Goal: Find specific page/section: Find specific page/section

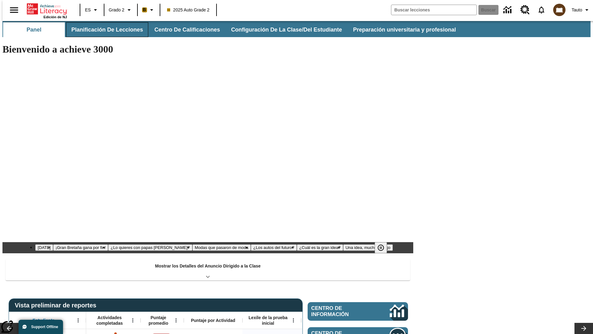
click at [104, 30] on button "Planificación de lecciones" at bounding box center [107, 29] width 82 height 15
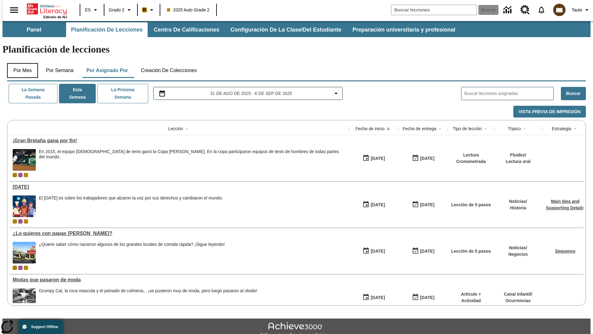
click at [20, 63] on button "Por mes" at bounding box center [22, 70] width 31 height 15
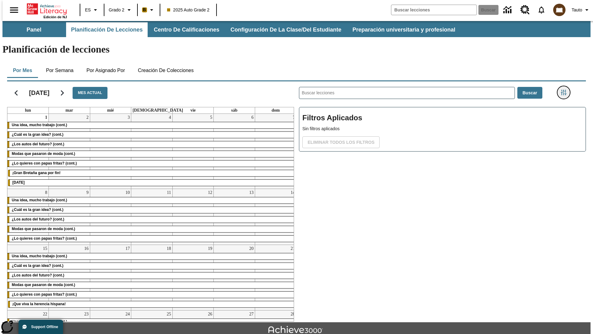
click at [566, 90] on icon "Menú lateral de filtros" at bounding box center [564, 93] width 6 height 6
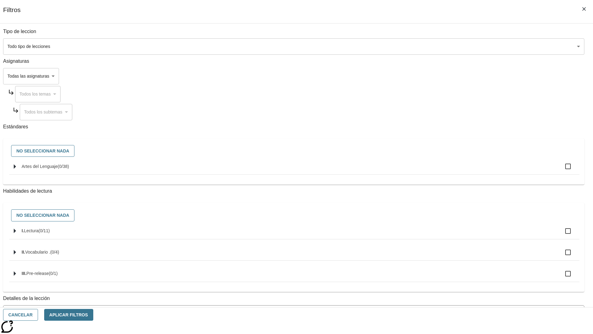
click at [445, 46] on body "[MEDICAL_DATA] al contenido principal Edición de NJ ES Grado 2 B 2025 Auto Grad…" at bounding box center [296, 191] width 588 height 341
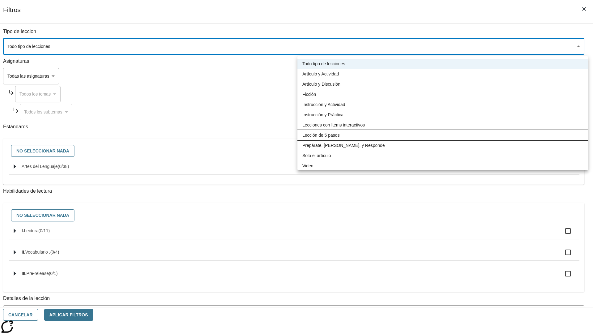
click at [443, 135] on li "Lección de 5 pasos" at bounding box center [443, 135] width 291 height 10
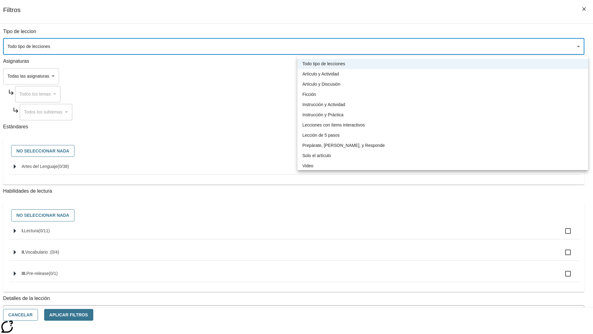
type input "1"
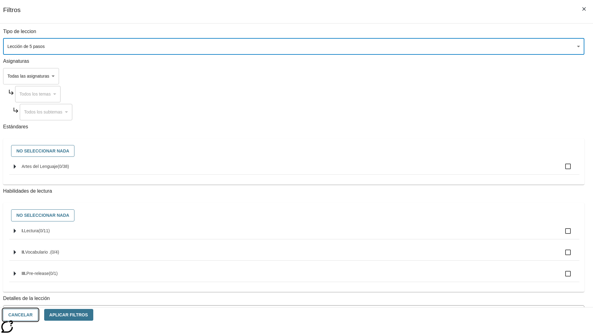
click at [38, 315] on button "Cancelar" at bounding box center [20, 315] width 35 height 12
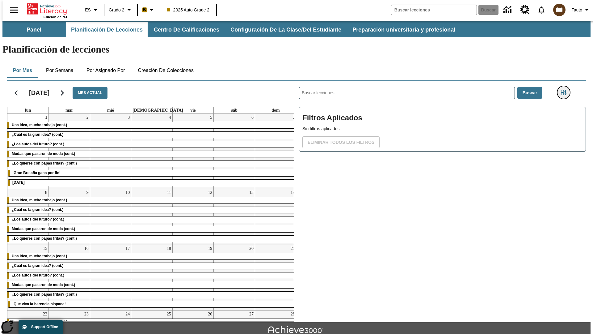
click at [566, 90] on icon "Menú lateral de filtros" at bounding box center [564, 93] width 6 height 6
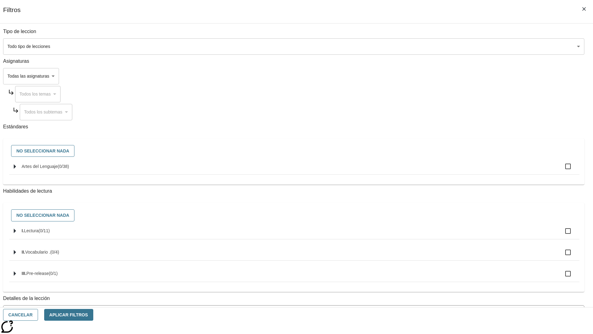
click at [445, 46] on body "[MEDICAL_DATA] al contenido principal Edición de NJ ES Grado 2 B 2025 Auto Grad…" at bounding box center [296, 191] width 588 height 341
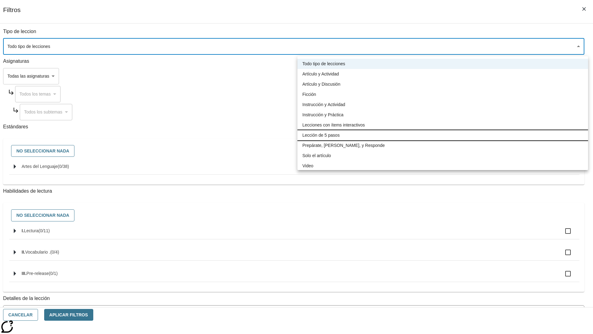
click at [443, 135] on li "Lección de 5 pasos" at bounding box center [443, 135] width 291 height 10
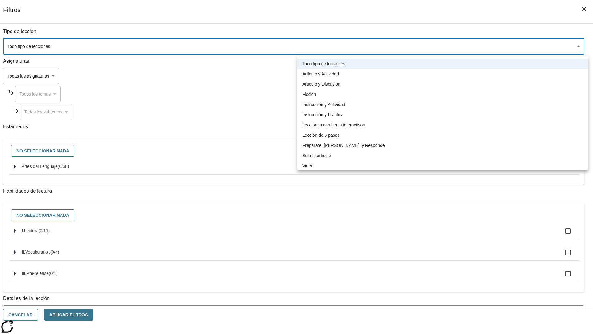
type input "1"
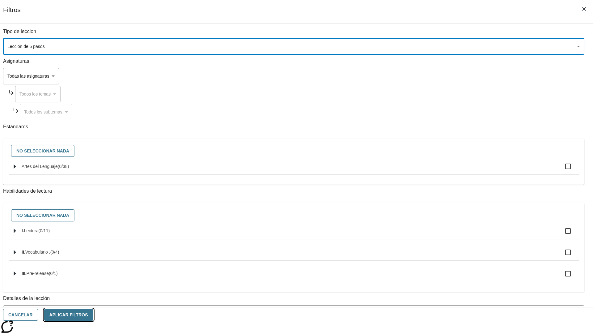
click at [93, 315] on button "Aplicar Filtros" at bounding box center [68, 315] width 49 height 12
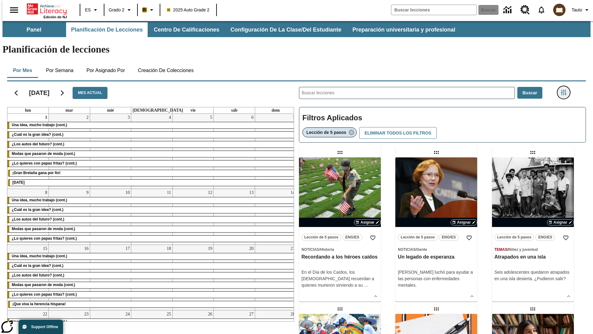
click at [566, 90] on icon "Menú lateral de filtros" at bounding box center [564, 93] width 6 height 6
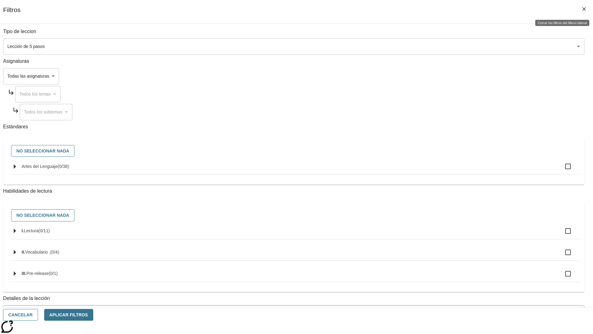
click at [584, 9] on icon "Cerrar los filtros del Menú lateral" at bounding box center [584, 9] width 4 height 4
click at [566, 90] on icon "Menú lateral de filtros" at bounding box center [564, 93] width 6 height 6
click at [584, 9] on icon "Cerrar los filtros del Menú lateral" at bounding box center [584, 9] width 4 height 4
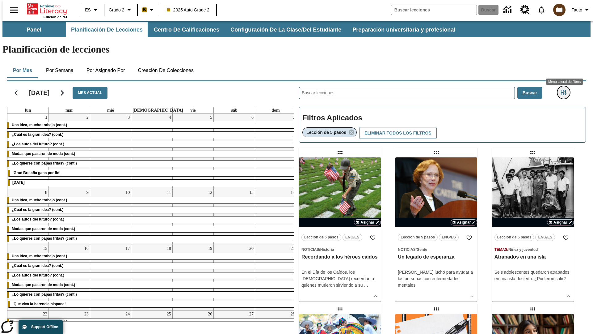
click at [566, 90] on icon "Menú lateral de filtros" at bounding box center [564, 93] width 6 height 6
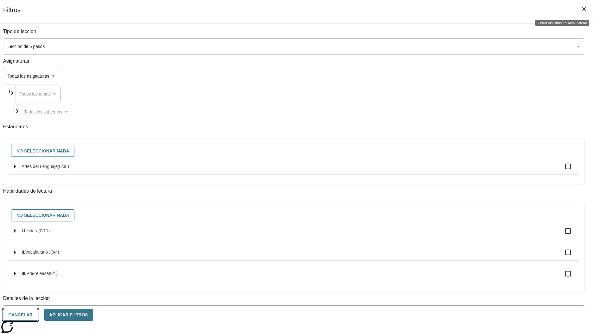
click at [38, 315] on button "Cancelar" at bounding box center [20, 315] width 35 height 12
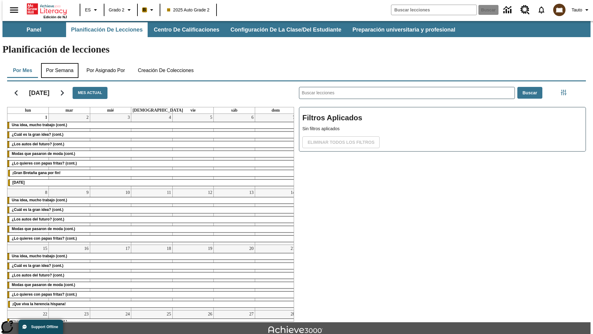
click at [58, 63] on button "Por semana" at bounding box center [59, 70] width 37 height 15
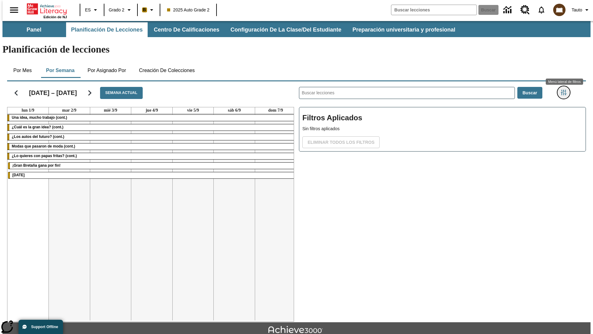
click at [566, 90] on icon "Menú lateral de filtros" at bounding box center [564, 93] width 6 height 6
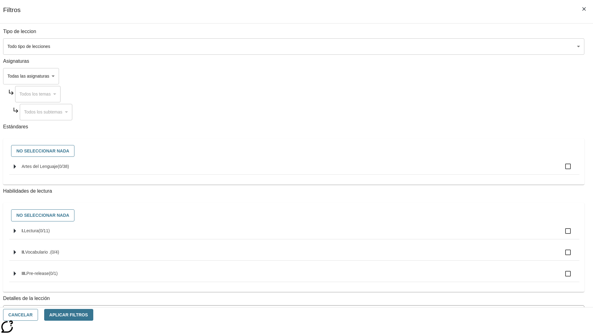
click at [445, 46] on body "[MEDICAL_DATA] al contenido principal Edición de NJ ES Grado 2 B 2025 Auto Grad…" at bounding box center [296, 191] width 588 height 341
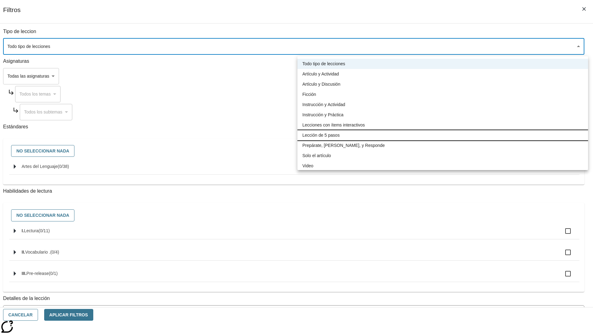
click at [443, 135] on li "Lección de 5 pasos" at bounding box center [443, 135] width 291 height 10
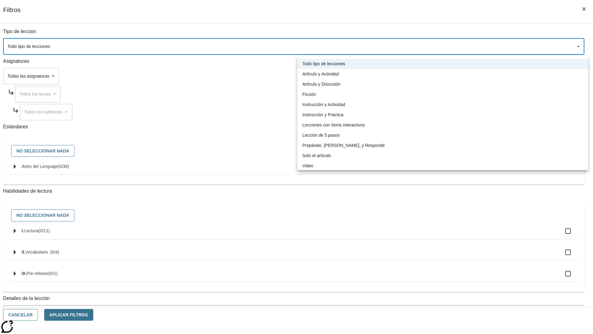
type input "1"
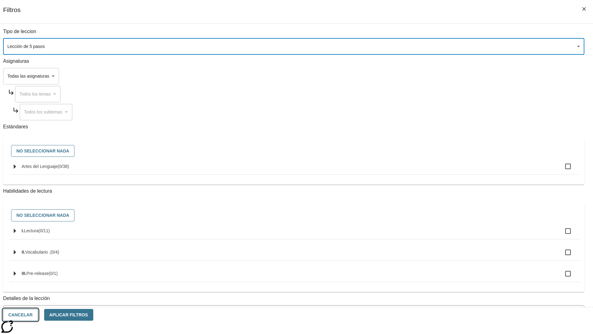
click at [38, 315] on button "Cancelar" at bounding box center [20, 315] width 35 height 12
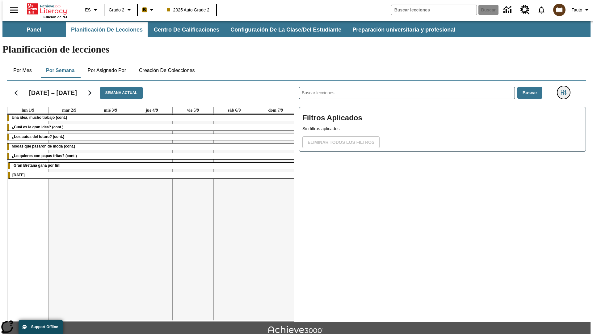
click at [566, 90] on icon "Menú lateral de filtros" at bounding box center [564, 93] width 6 height 6
